Goal: Task Accomplishment & Management: Complete application form

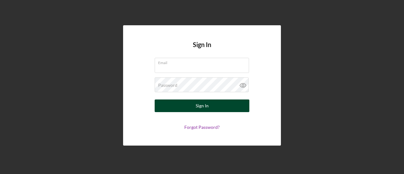
type input "[EMAIL_ADDRESS][DOMAIN_NAME]"
click at [202, 104] on div "Sign In" at bounding box center [202, 105] width 13 height 13
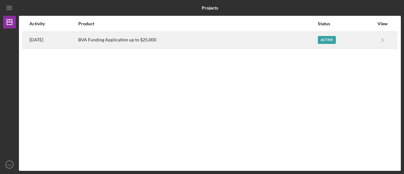
click at [245, 39] on div "BVA Funding Application up to $25,000" at bounding box center [197, 40] width 239 height 16
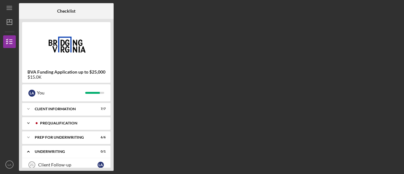
click at [68, 126] on div "Icon/Expander Prequalification 9 / 9" at bounding box center [66, 123] width 88 height 13
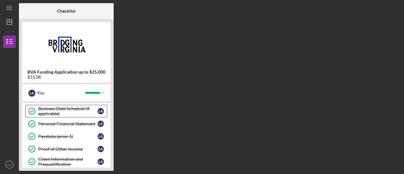
scroll to position [32, 0]
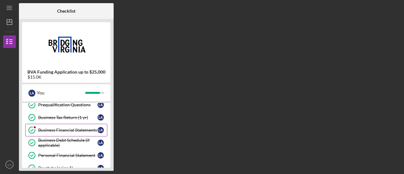
click at [60, 128] on div "Business Financial Statements" at bounding box center [67, 129] width 59 height 5
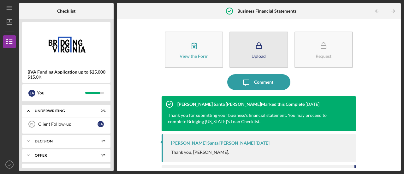
click at [249, 43] on button "Upload" at bounding box center [258, 50] width 58 height 36
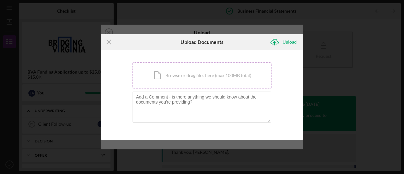
click at [199, 80] on div "Icon/Document Browse or drag files here (max 100MB total) Tap to choose files o…" at bounding box center [201, 75] width 139 height 26
click at [322, 53] on div "Icon/Menu Close Upload Documents Icon/Upload Upload You're uploading documents …" at bounding box center [202, 87] width 404 height 174
click at [113, 44] on icon "Icon/Menu Close" at bounding box center [109, 42] width 16 height 16
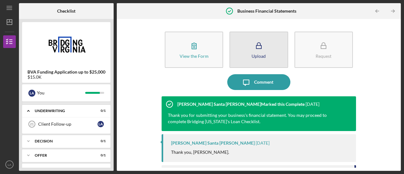
click at [248, 49] on button "Upload" at bounding box center [258, 50] width 58 height 36
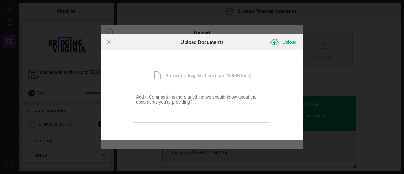
click at [175, 80] on div "Icon/Document Browse or drag files here (max 100MB total) Tap to choose files o…" at bounding box center [201, 75] width 139 height 26
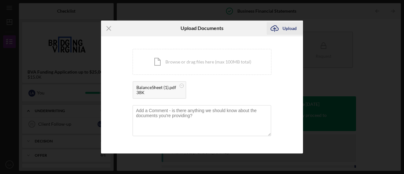
click at [290, 30] on div "Upload" at bounding box center [289, 28] width 14 height 13
